Goal: Find contact information: Find contact information

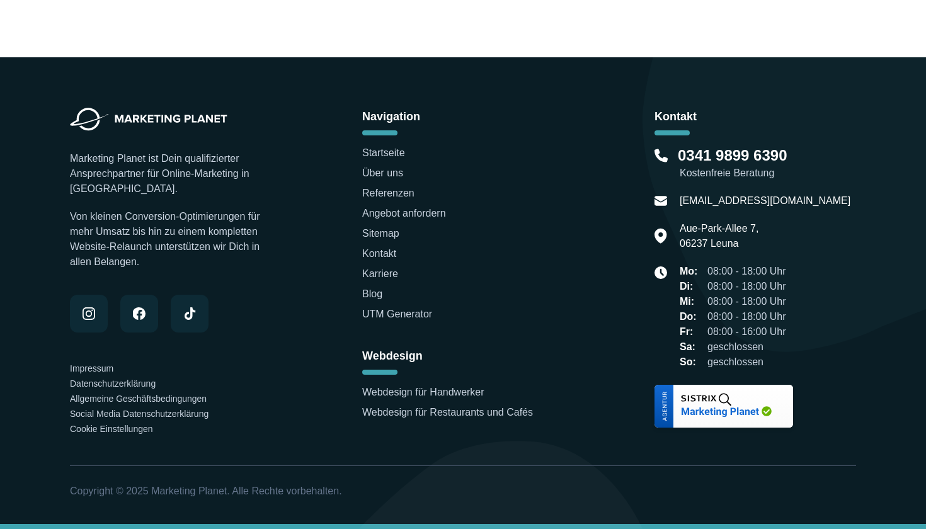
scroll to position [4089, 0]
click at [98, 357] on div "Marketing Planet ist Dein qualifizierter Ansprechpartner für Online-Marketing i…" at bounding box center [171, 272] width 202 height 328
click at [98, 365] on link "Impressum" at bounding box center [91, 369] width 43 height 10
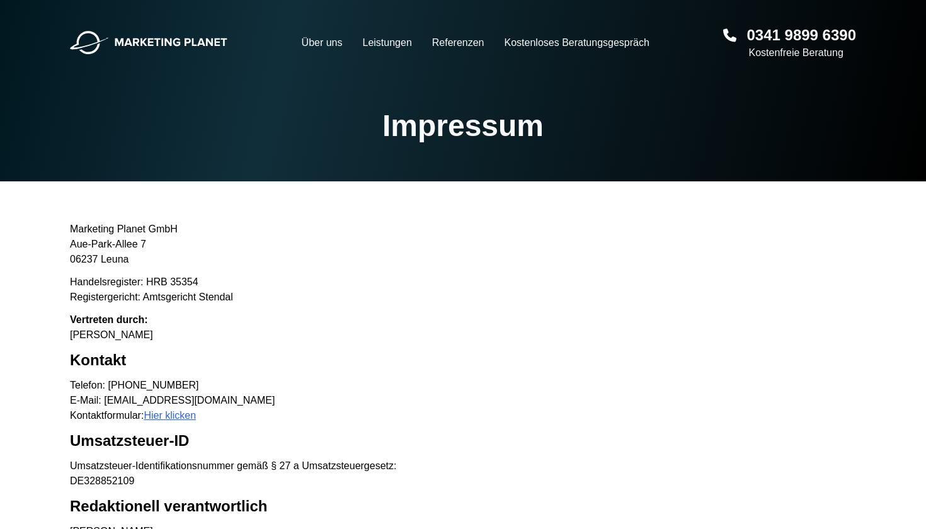
drag, startPoint x: 67, startPoint y: 333, endPoint x: 198, endPoint y: 334, distance: 130.4
click at [197, 334] on main "Marketing Planet GmbH [GEOGRAPHIC_DATA]-Allee 7 06237 Leuna Handelsregister: HR…" at bounding box center [463, 528] width 806 height 612
copy p "[PERSON_NAME]"
click at [198, 334] on p "Vertreten durch: [PERSON_NAME]" at bounding box center [463, 327] width 786 height 30
drag, startPoint x: 109, startPoint y: 381, endPoint x: 216, endPoint y: 379, distance: 107.1
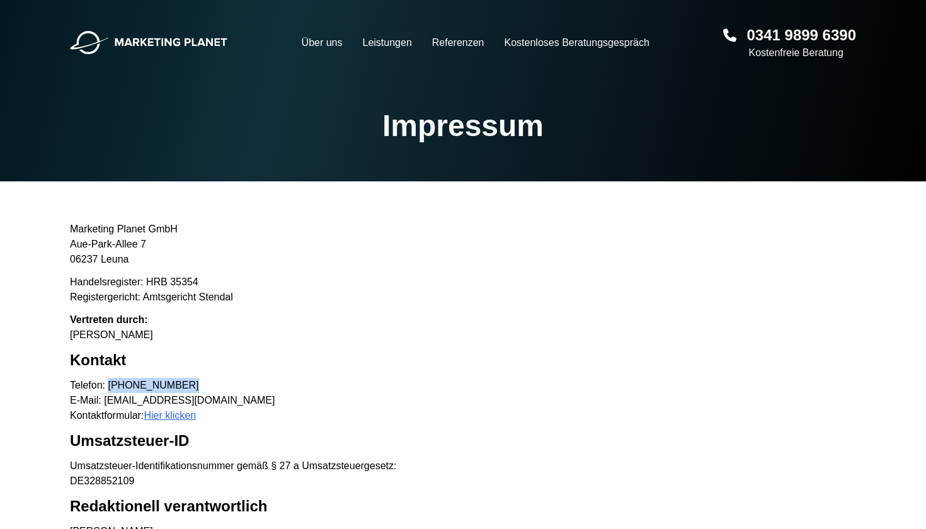
click at [216, 380] on p "Telefon: [PHONE_NUMBER] E-Mail: [EMAIL_ADDRESS][DOMAIN_NAME] Kontaktformular: H…" at bounding box center [463, 400] width 786 height 45
copy p "0341 9899 6390"
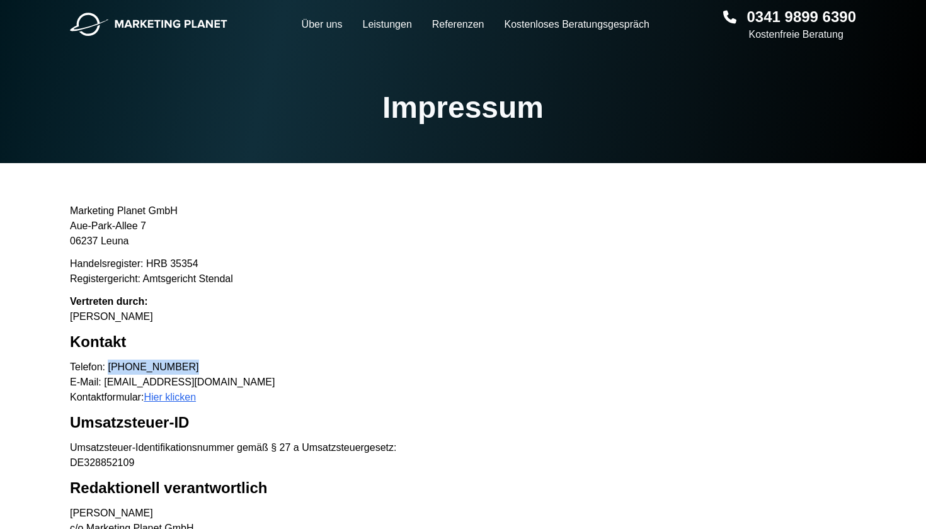
scroll to position [24, 0]
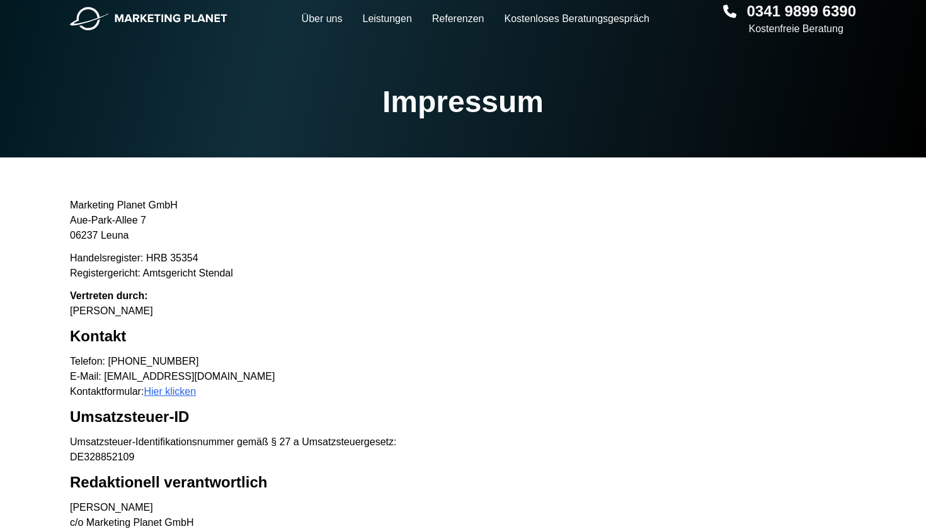
click at [226, 349] on main "Marketing Planet GmbH [GEOGRAPHIC_DATA]-Allee 7 06237 Leuna Handelsregister: HR…" at bounding box center [463, 504] width 806 height 612
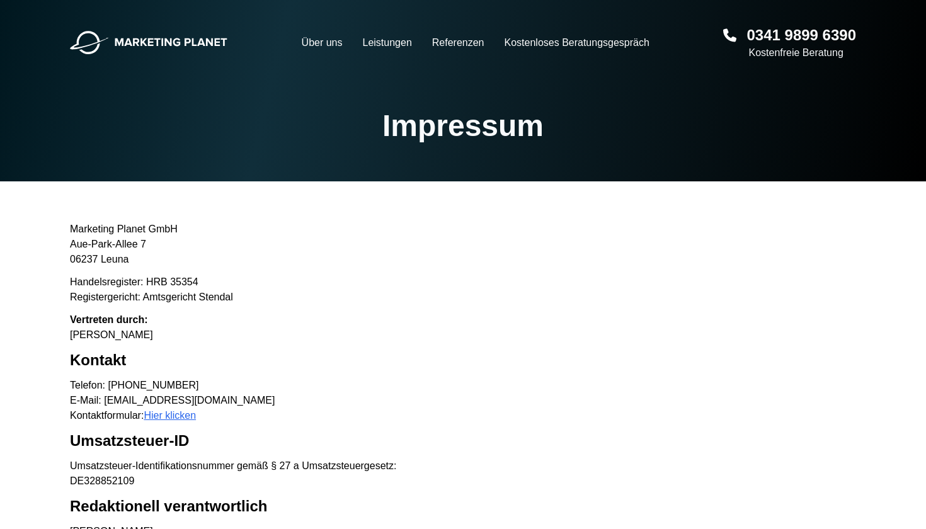
scroll to position [0, 0]
click at [443, 45] on link "Referenzen" at bounding box center [458, 42] width 52 height 15
